Goal: Information Seeking & Learning: Learn about a topic

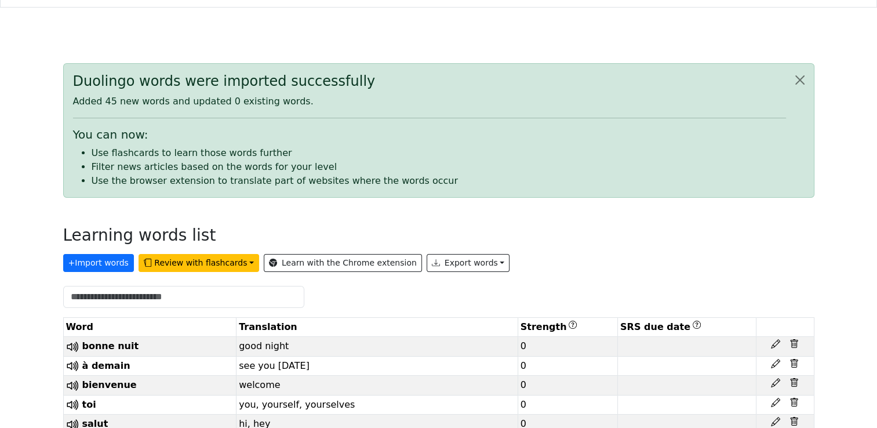
scroll to position [116, 0]
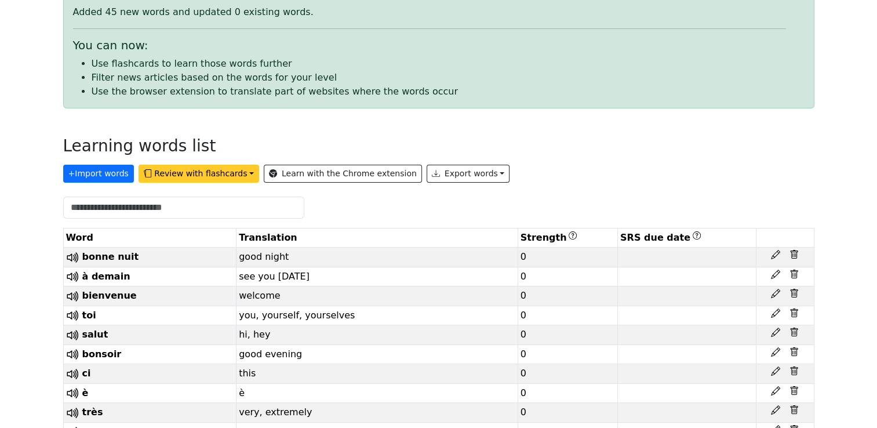
click at [232, 174] on button "Review with flashcards" at bounding box center [198, 174] width 121 height 18
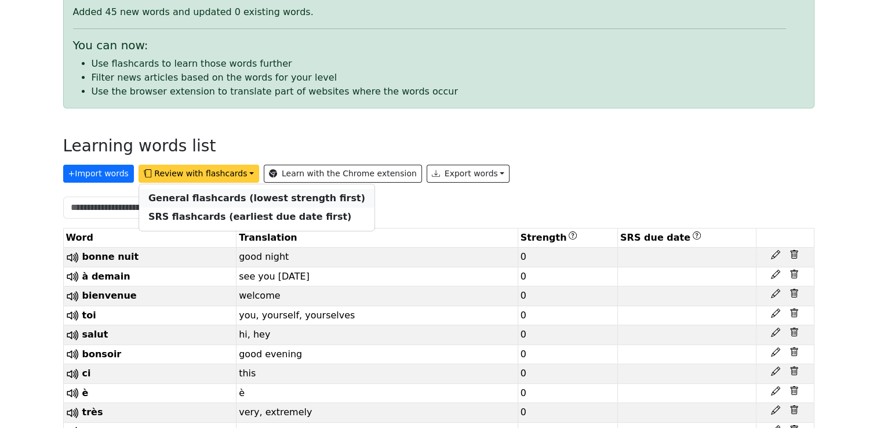
click at [218, 198] on strong "General flashcards (lowest strength first)" at bounding box center [256, 197] width 217 height 11
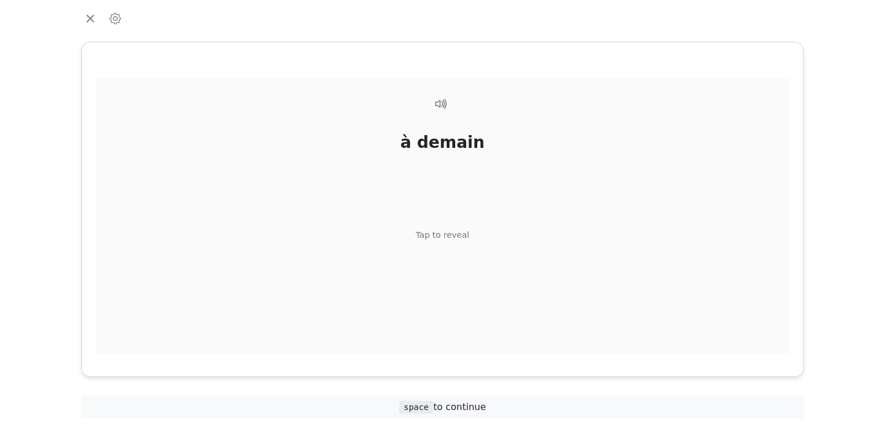
click at [443, 234] on div "Tap to reveal" at bounding box center [443, 235] width 54 height 13
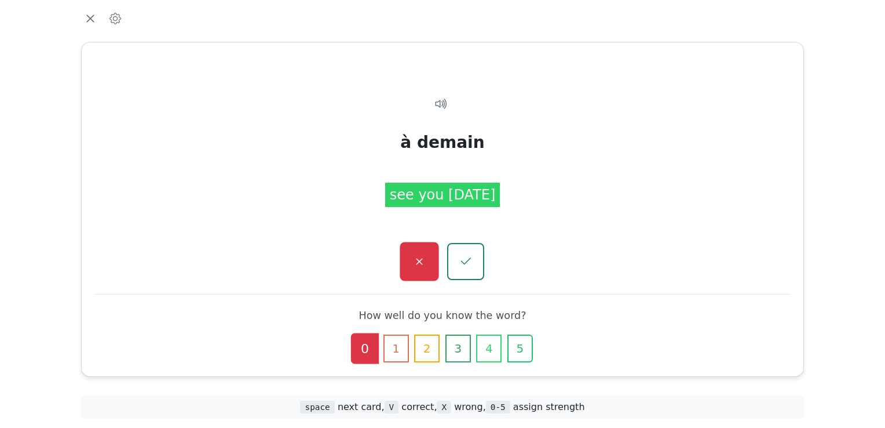
click at [415, 269] on button "button" at bounding box center [419, 261] width 39 height 39
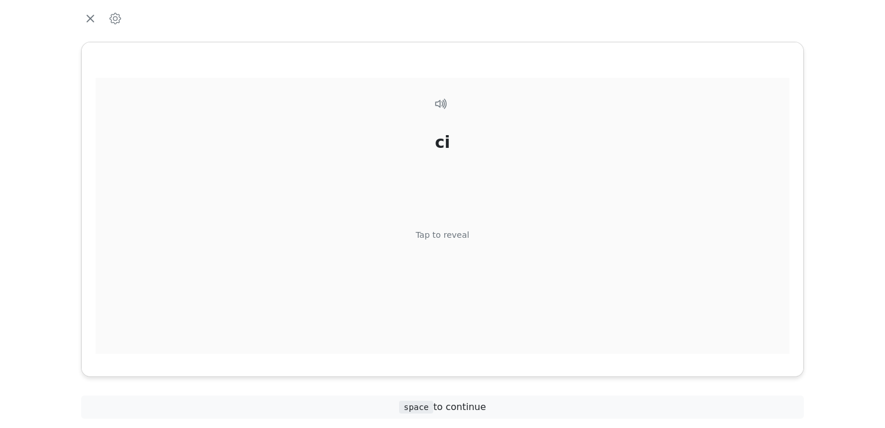
click at [440, 238] on div "Tap to reveal" at bounding box center [443, 235] width 54 height 13
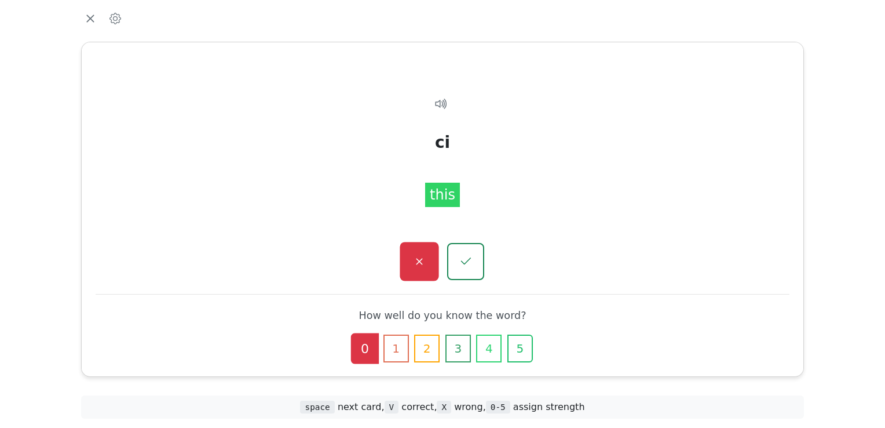
click at [419, 261] on icon "button" at bounding box center [419, 261] width 6 height 6
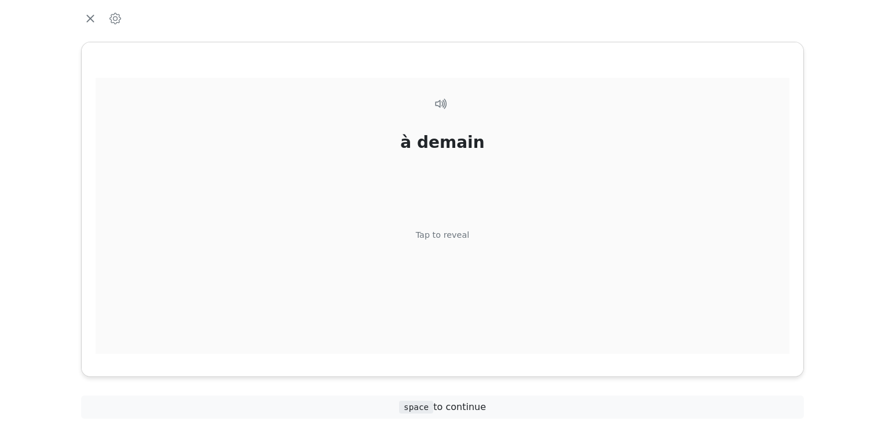
click at [444, 235] on div "Tap to reveal" at bounding box center [443, 235] width 54 height 13
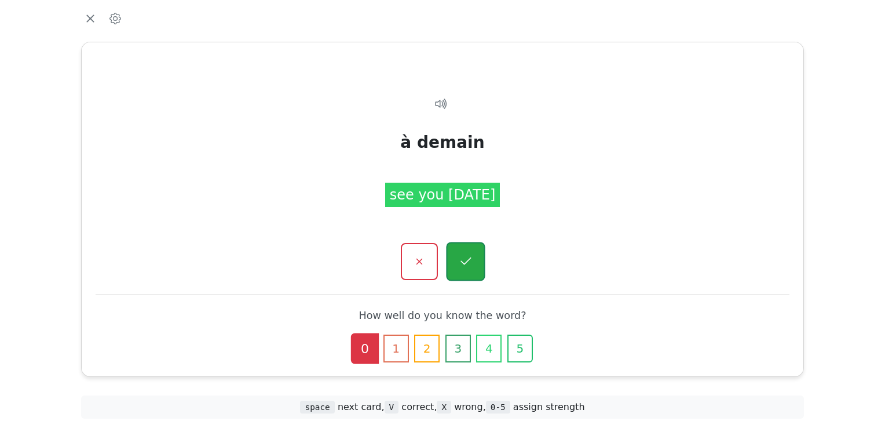
click at [468, 270] on button "button" at bounding box center [465, 261] width 39 height 39
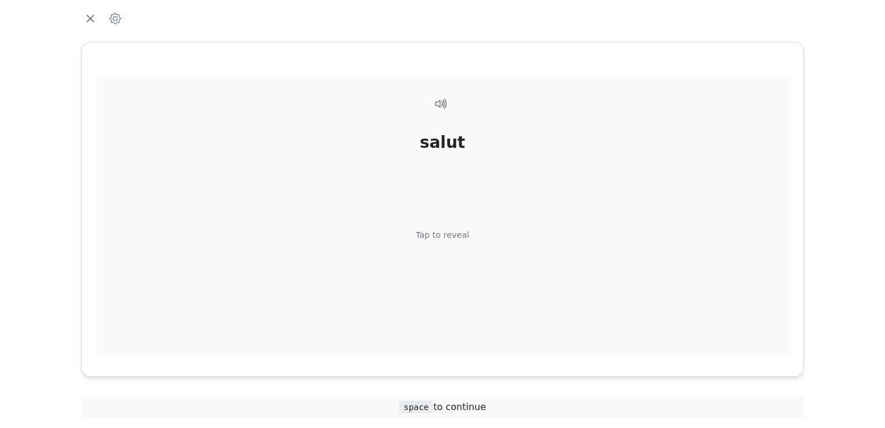
click at [443, 235] on div "Tap to reveal" at bounding box center [443, 235] width 54 height 13
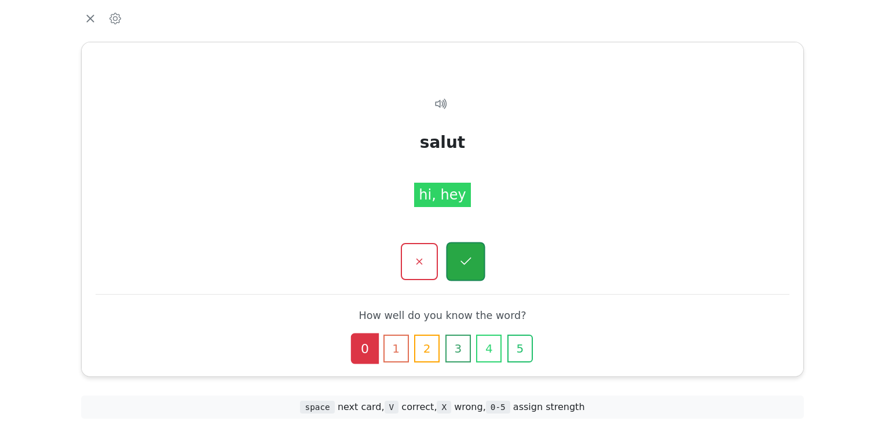
click at [469, 263] on icon "button" at bounding box center [465, 261] width 14 height 14
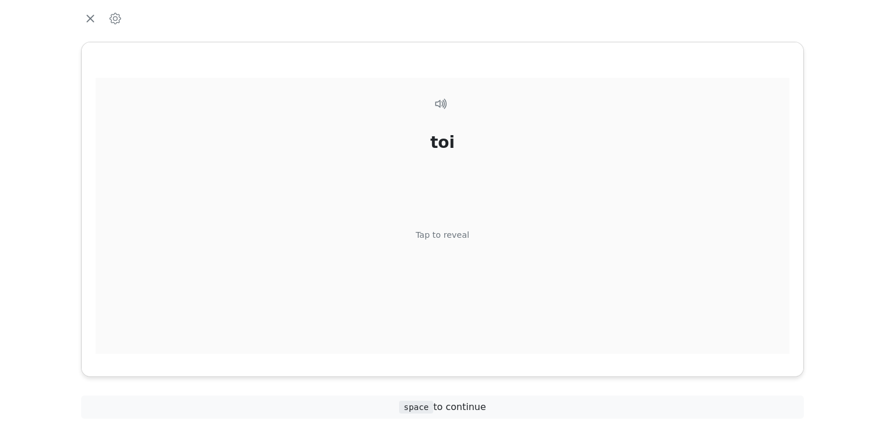
click at [446, 233] on div "Tap to reveal" at bounding box center [443, 235] width 54 height 13
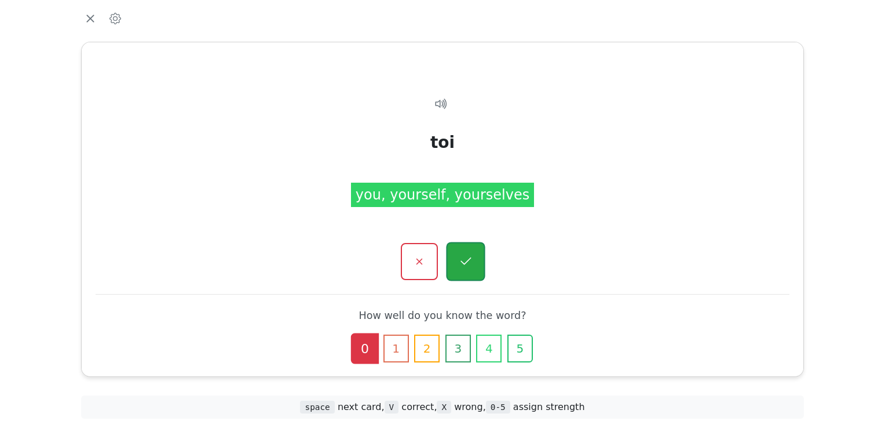
click at [470, 266] on icon "button" at bounding box center [465, 261] width 14 height 14
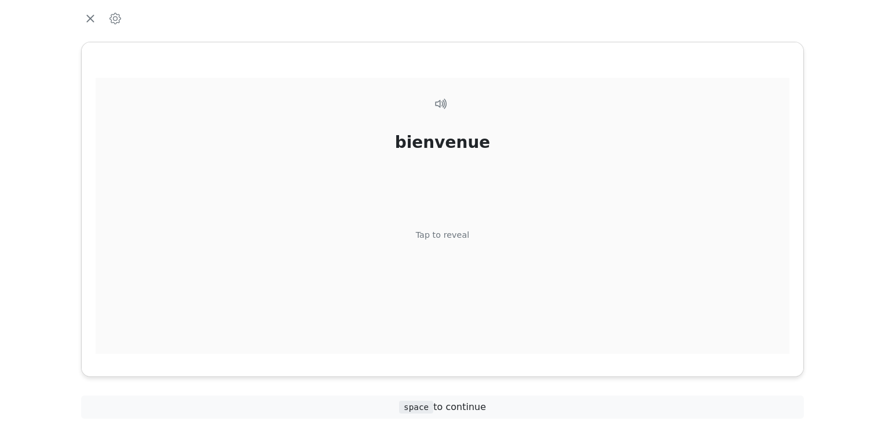
click at [446, 234] on div "Tap to reveal" at bounding box center [443, 235] width 54 height 13
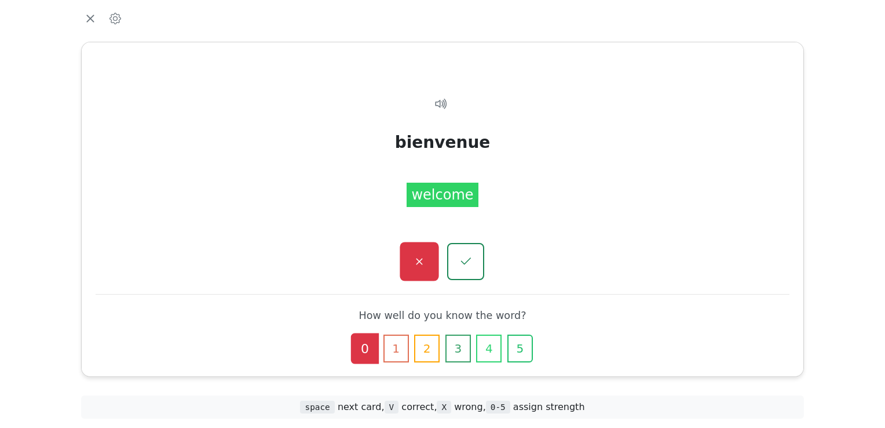
click at [421, 258] on icon "button" at bounding box center [419, 261] width 14 height 14
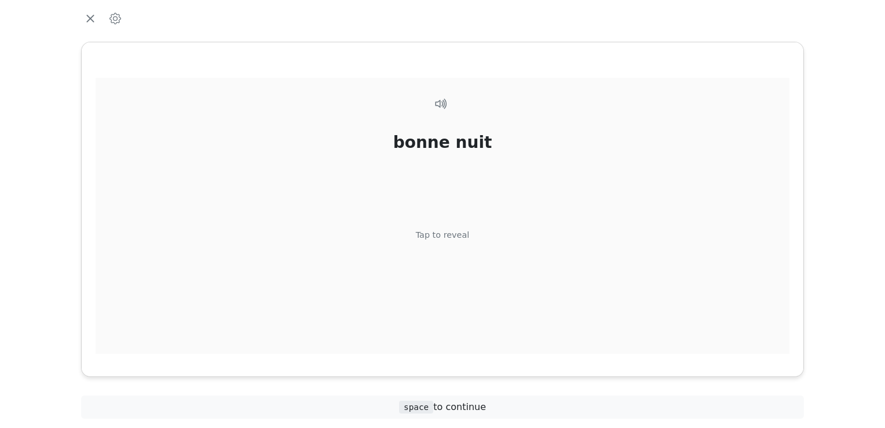
click at [447, 235] on div "Tap to reveal" at bounding box center [443, 235] width 54 height 13
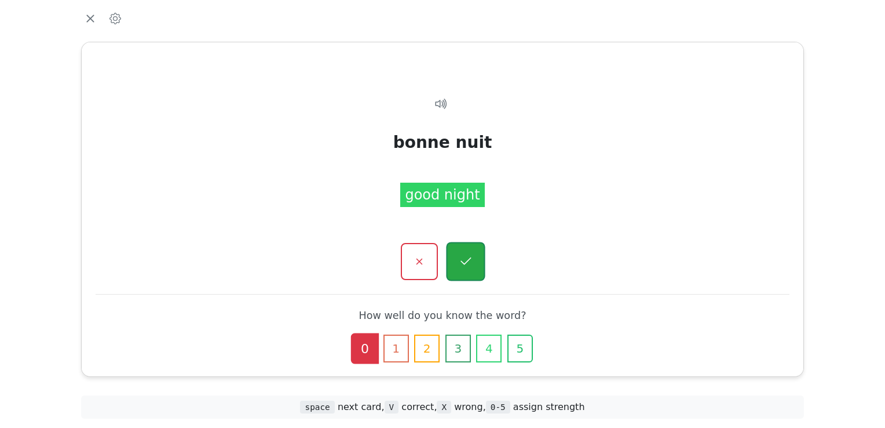
click at [468, 264] on icon "button" at bounding box center [465, 261] width 14 height 14
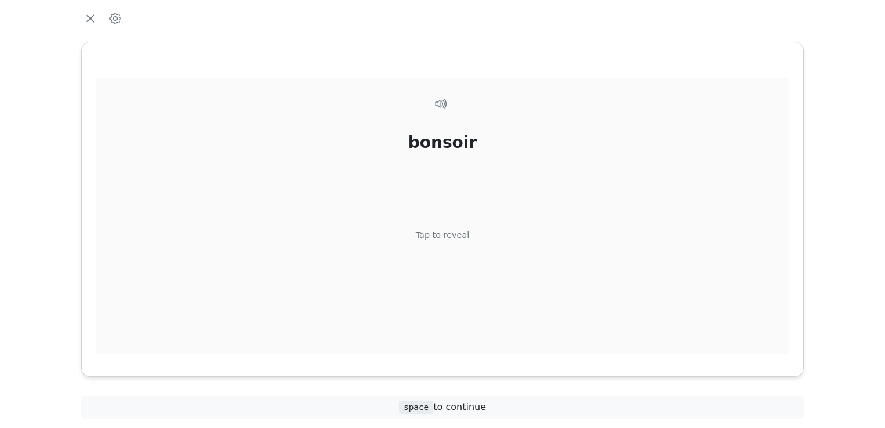
click at [438, 231] on div "Tap to reveal" at bounding box center [443, 235] width 54 height 13
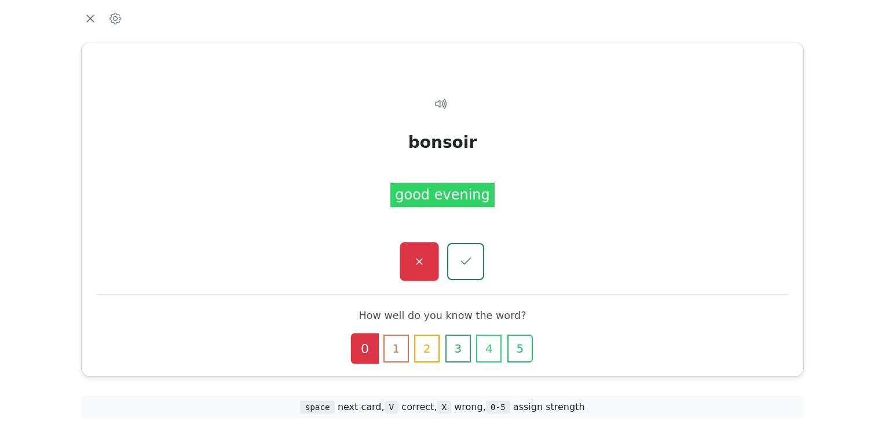
click at [413, 262] on icon "button" at bounding box center [419, 261] width 14 height 14
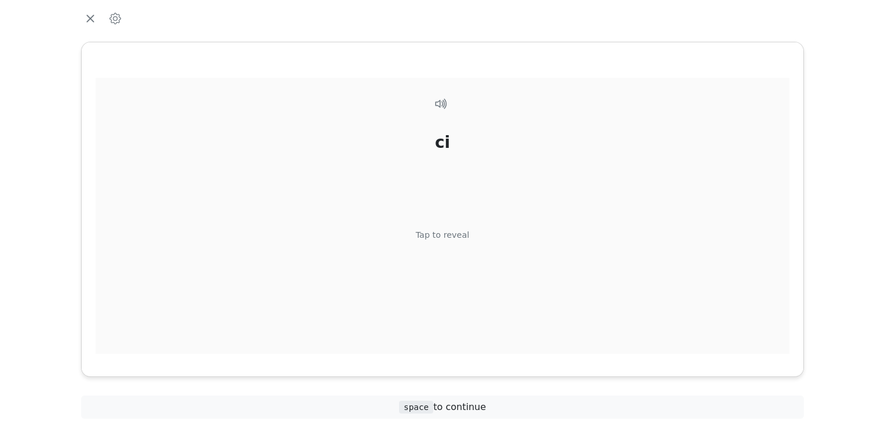
click at [443, 235] on div "Tap to reveal" at bounding box center [443, 235] width 54 height 13
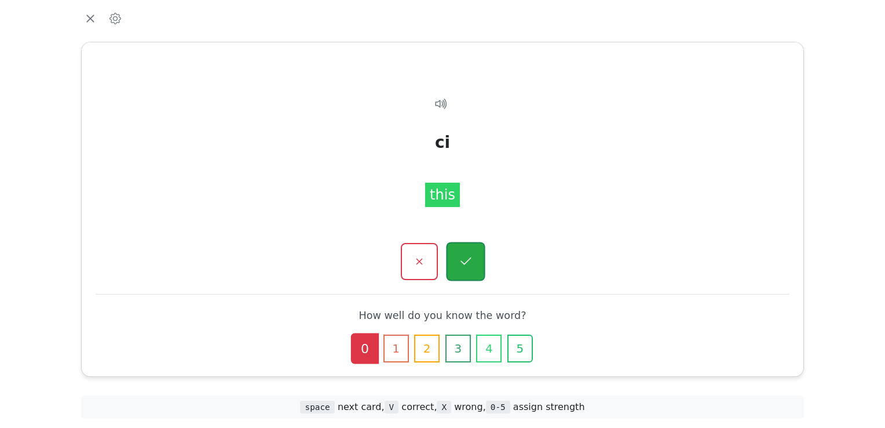
click at [468, 264] on icon "button" at bounding box center [465, 261] width 14 height 14
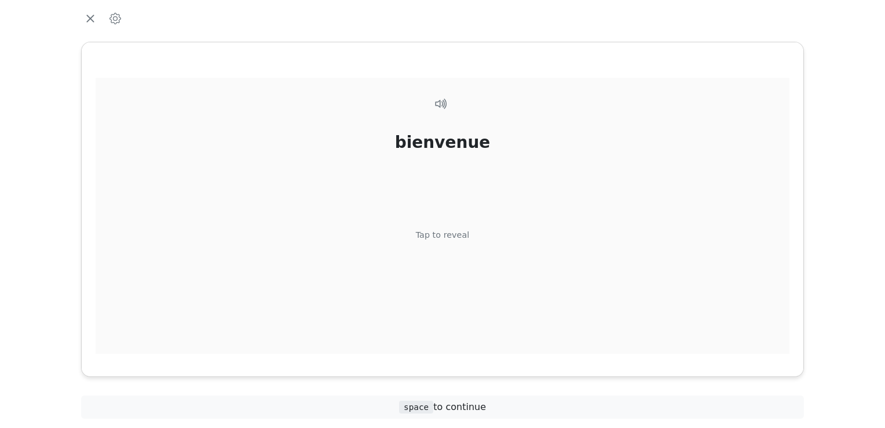
click at [447, 232] on div "Tap to reveal" at bounding box center [443, 235] width 54 height 13
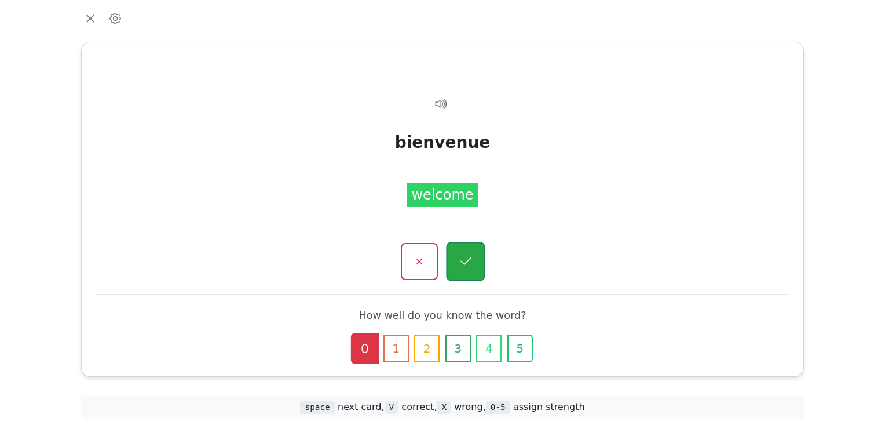
click at [468, 261] on icon "button" at bounding box center [465, 261] width 14 height 14
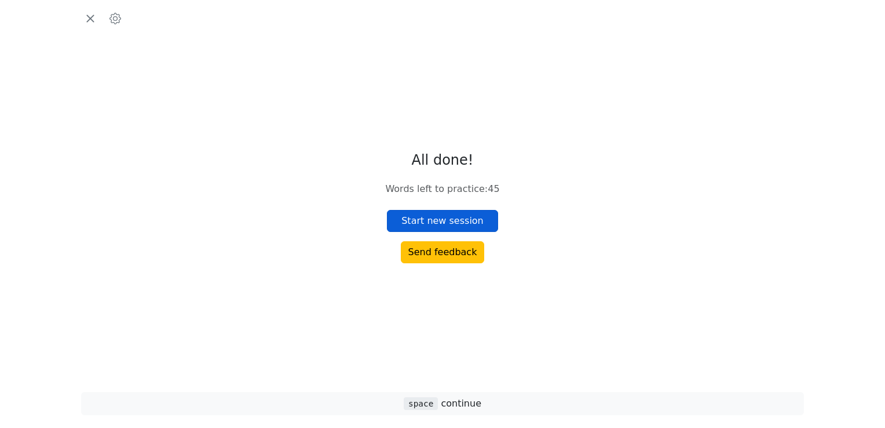
click at [447, 217] on button "Start new session" at bounding box center [442, 221] width 111 height 22
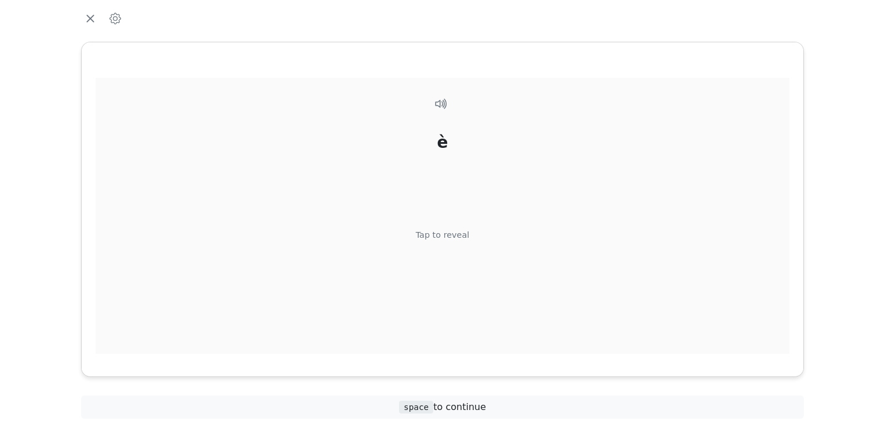
click at [444, 241] on div "è Tap to reveal" at bounding box center [443, 228] width 694 height 300
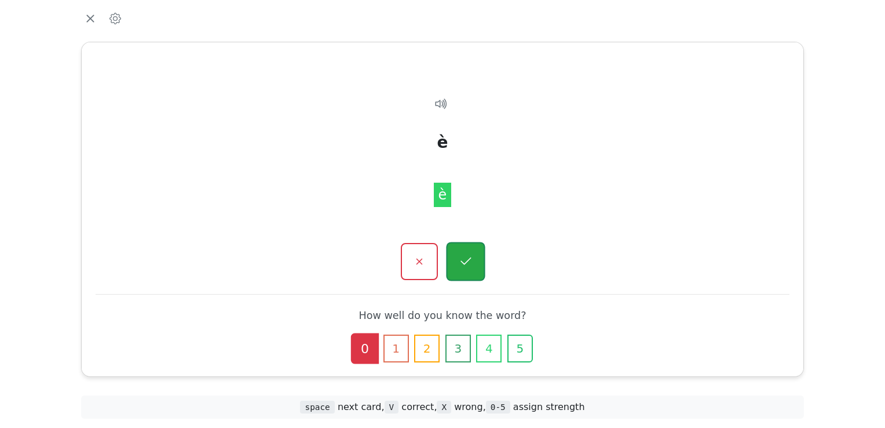
click at [474, 265] on button "button" at bounding box center [465, 261] width 39 height 39
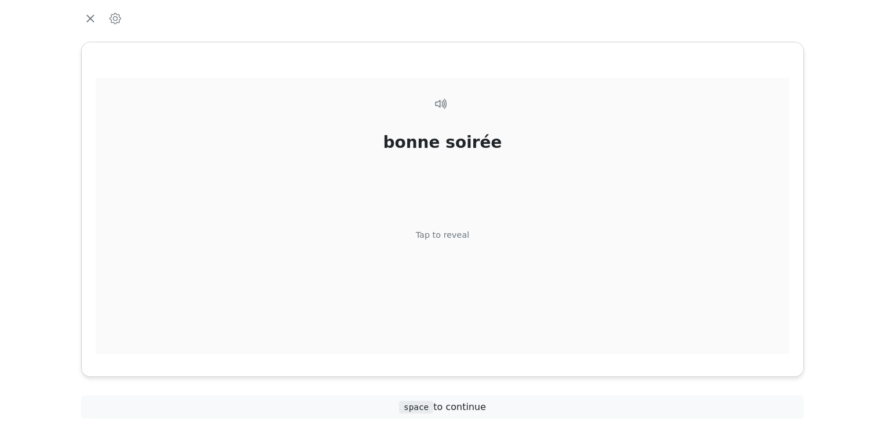
click at [444, 232] on div "Tap to reveal" at bounding box center [443, 235] width 54 height 13
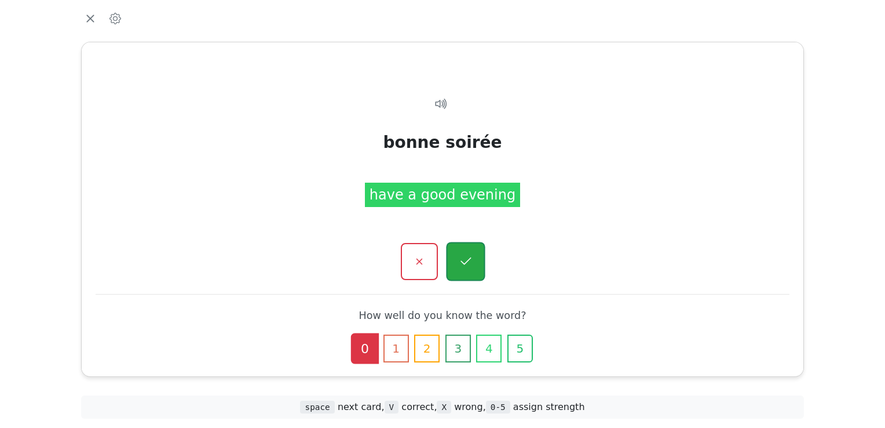
click at [460, 261] on icon "button" at bounding box center [465, 261] width 14 height 14
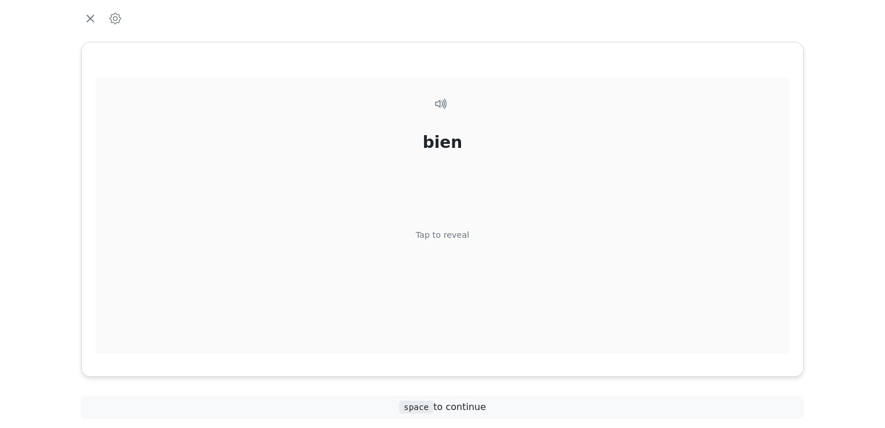
click at [439, 233] on div "Tap to reveal" at bounding box center [443, 235] width 54 height 13
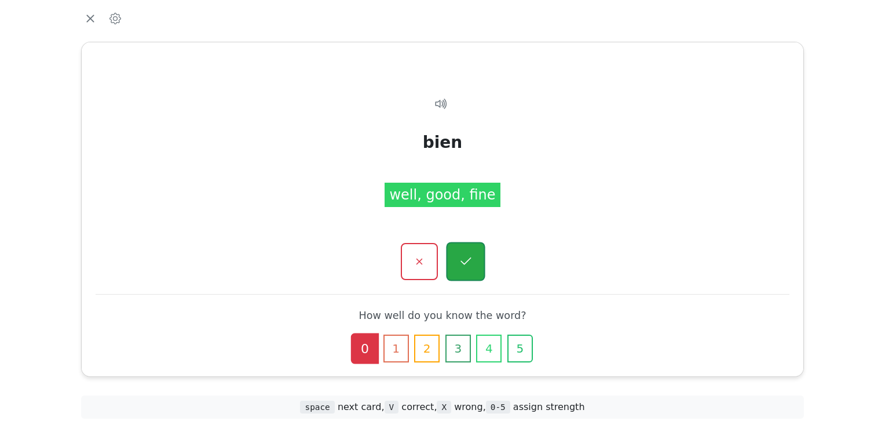
click at [463, 264] on icon "button" at bounding box center [465, 261] width 14 height 14
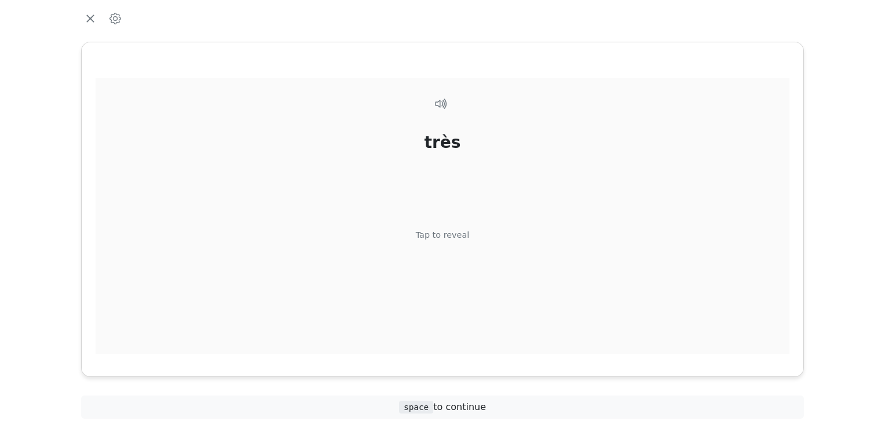
click at [445, 236] on div "Tap to reveal" at bounding box center [443, 235] width 54 height 13
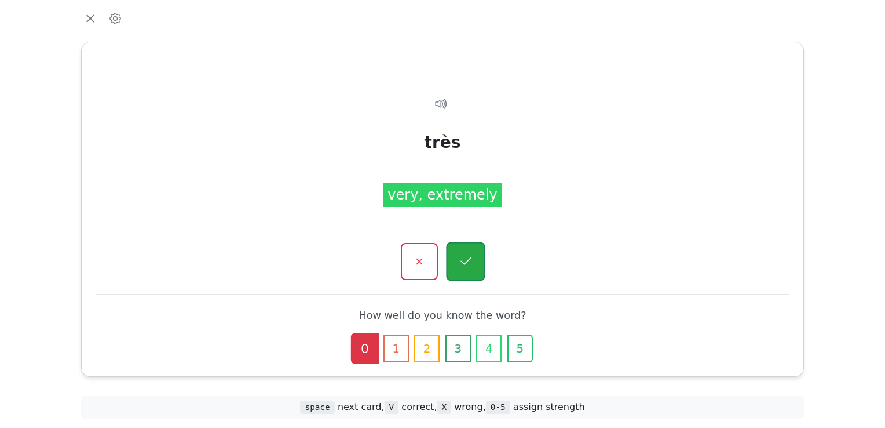
click at [466, 264] on icon "button" at bounding box center [465, 261] width 14 height 14
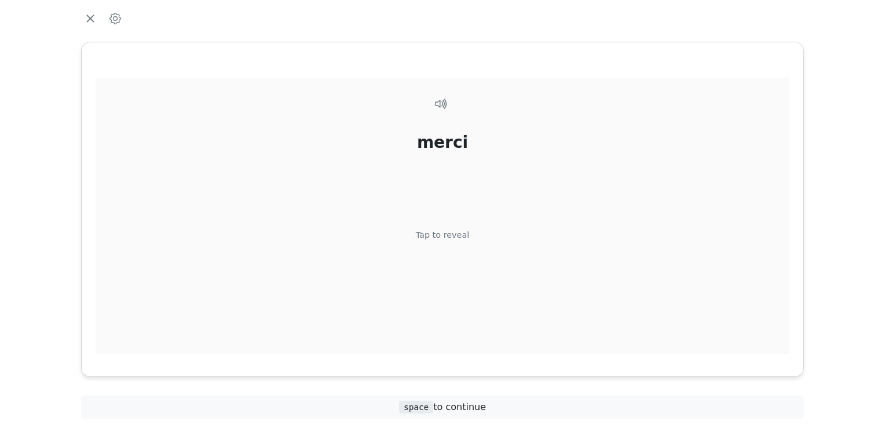
click at [441, 232] on div "Tap to reveal" at bounding box center [443, 235] width 54 height 13
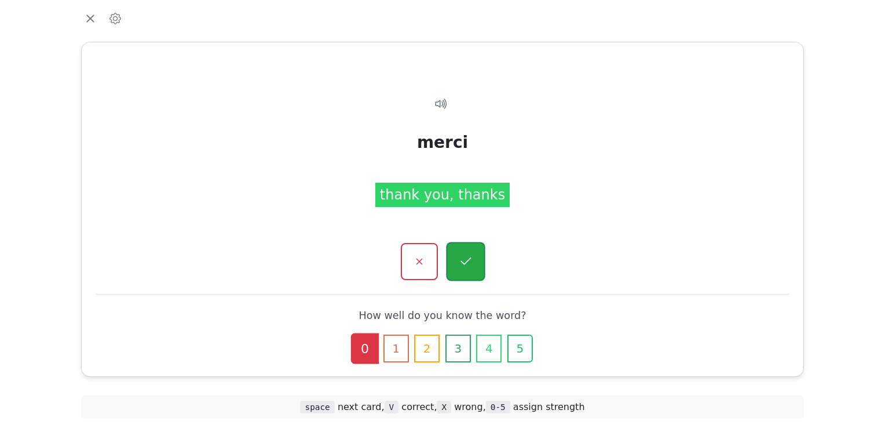
click at [468, 254] on icon "button" at bounding box center [465, 261] width 14 height 14
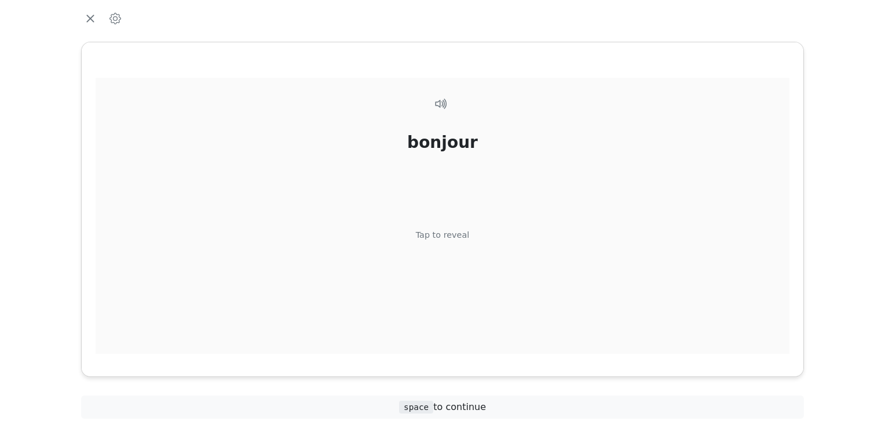
click at [441, 235] on div "Tap to reveal" at bounding box center [443, 235] width 54 height 13
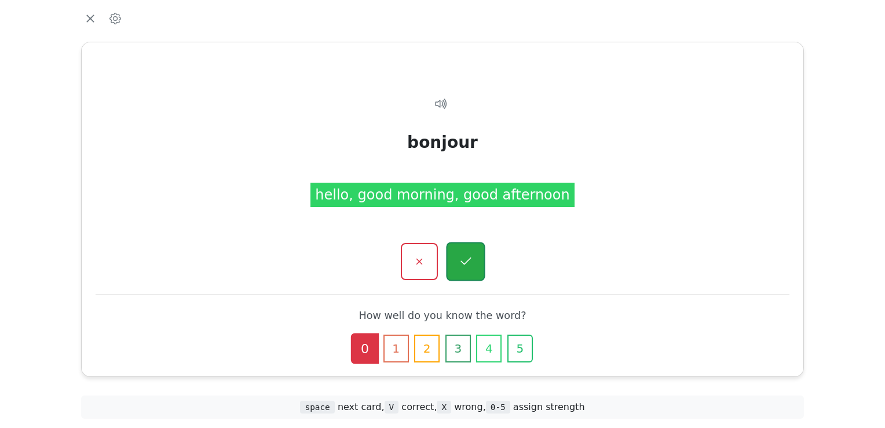
click at [463, 256] on icon "button" at bounding box center [465, 261] width 14 height 14
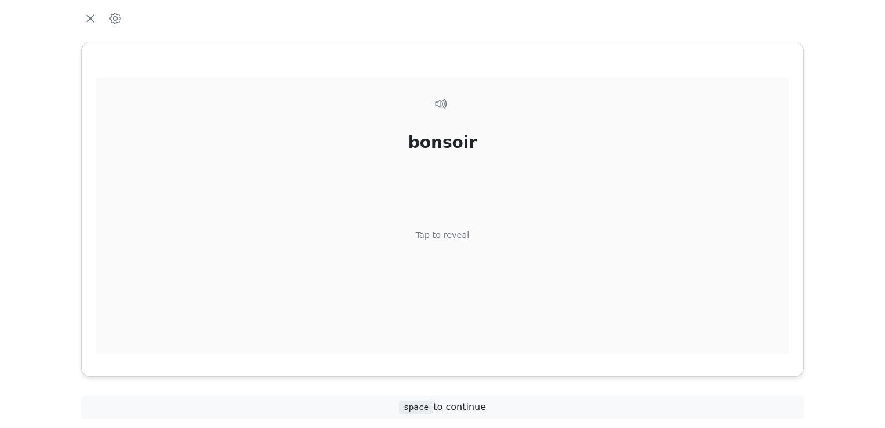
click at [444, 235] on div "Tap to reveal" at bounding box center [443, 235] width 54 height 13
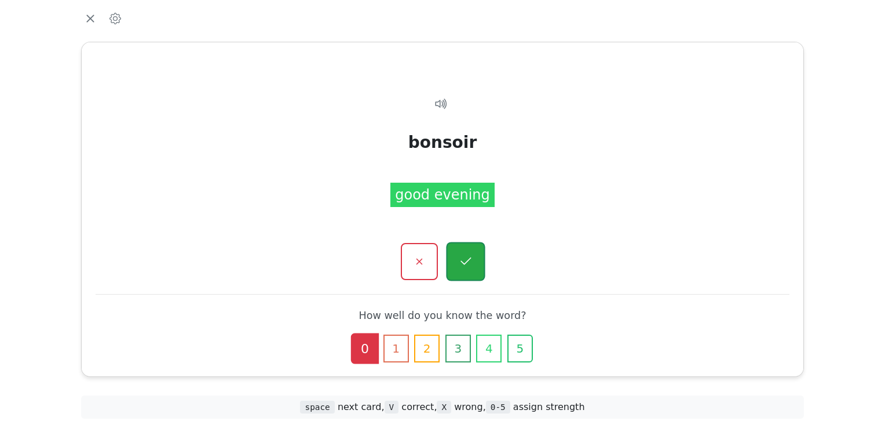
click at [462, 263] on icon "button" at bounding box center [465, 261] width 14 height 14
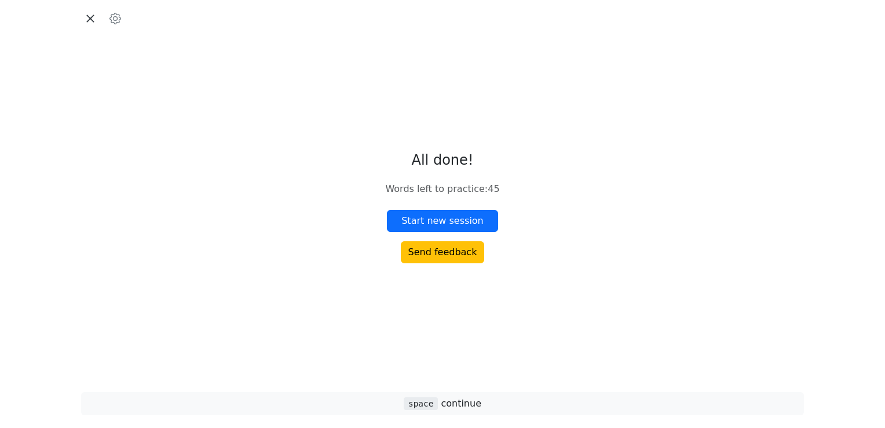
click at [92, 17] on icon "button" at bounding box center [90, 18] width 8 height 8
